Goal: Transaction & Acquisition: Obtain resource

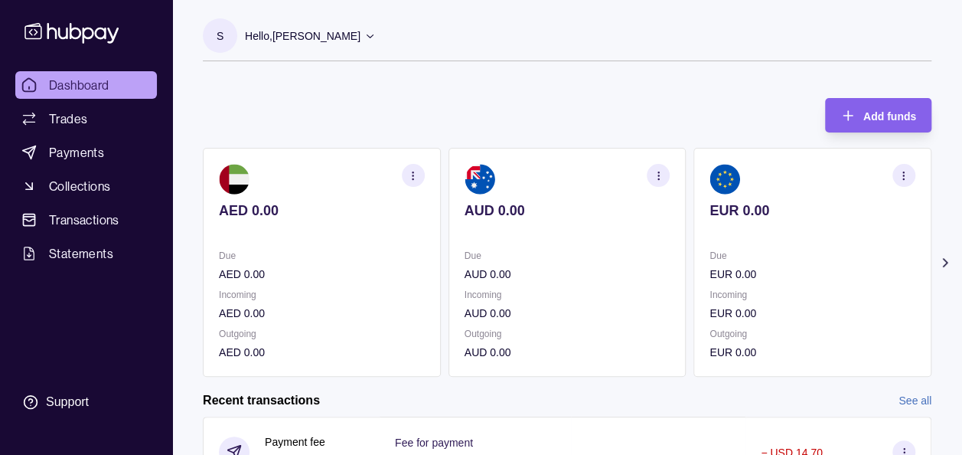
click at [510, 99] on div "Add funds AED 0.00 Due AED 0.00 Incoming AED 0.00 Outgoing AED 0.00 AUD 0.00 Du…" at bounding box center [567, 230] width 728 height 294
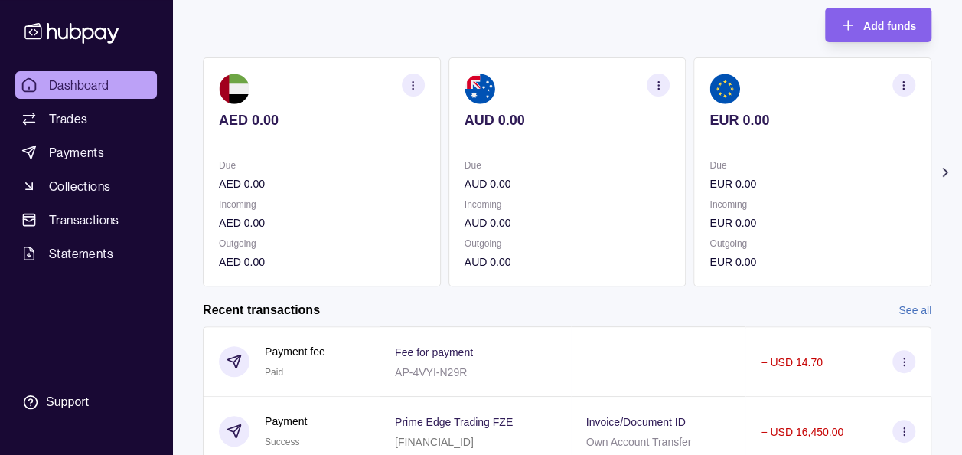
scroll to position [92, 0]
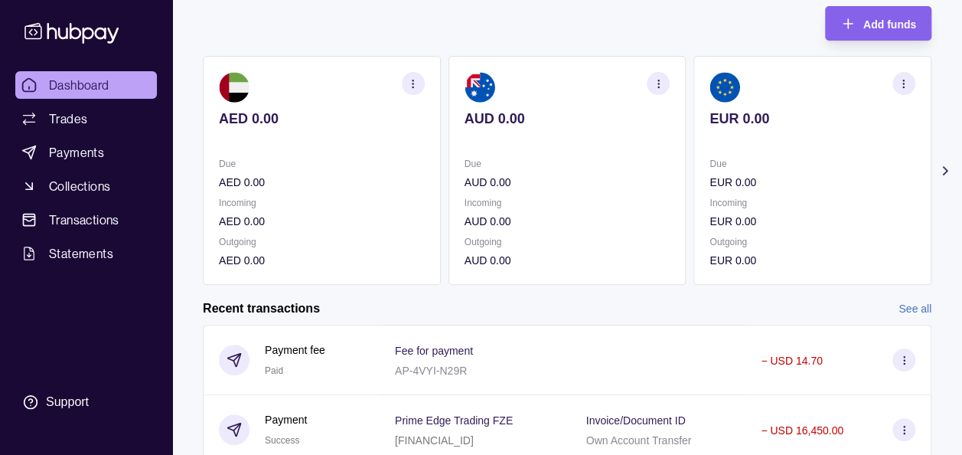
click at [947, 168] on icon at bounding box center [944, 170] width 15 height 15
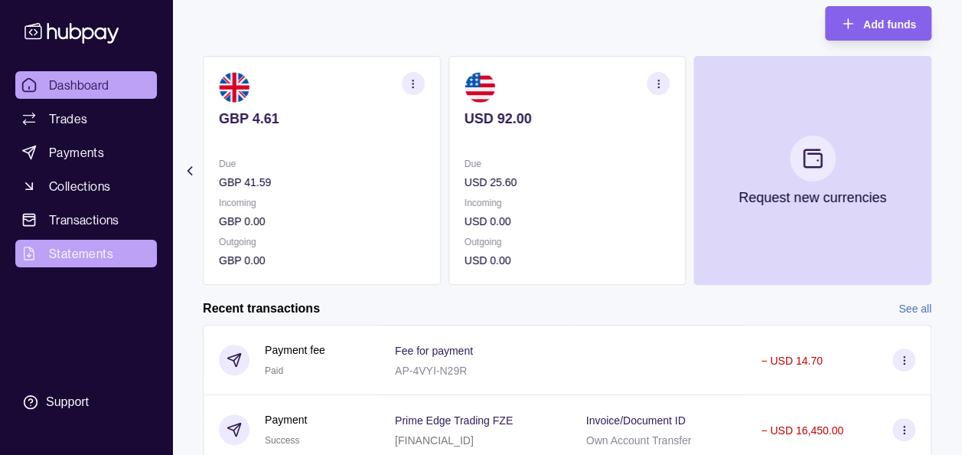
click at [92, 253] on span "Statements" at bounding box center [81, 253] width 64 height 18
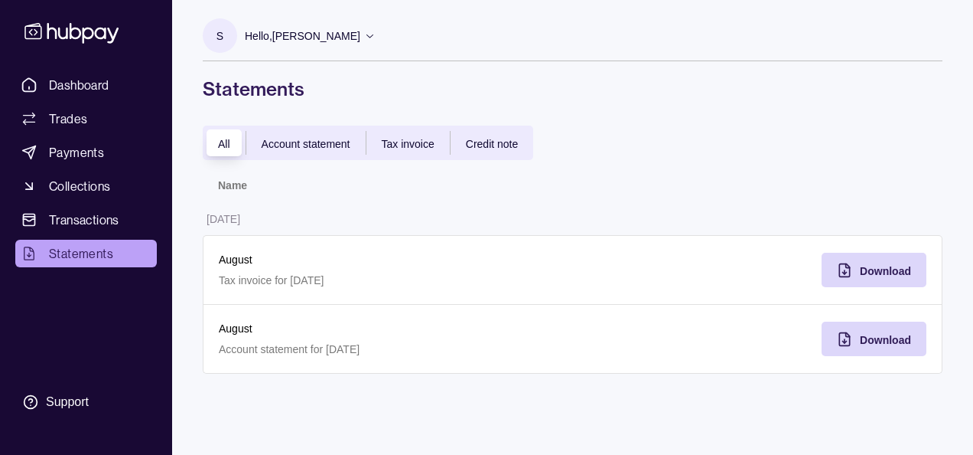
click at [321, 143] on span "Account statement" at bounding box center [306, 144] width 89 height 12
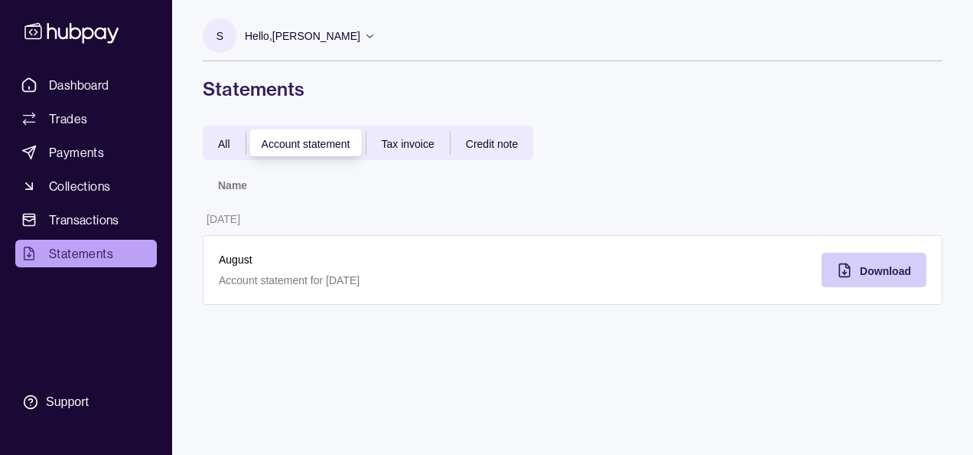
click at [861, 263] on div "Download" at bounding box center [885, 270] width 51 height 18
